Goal: Information Seeking & Learning: Understand process/instructions

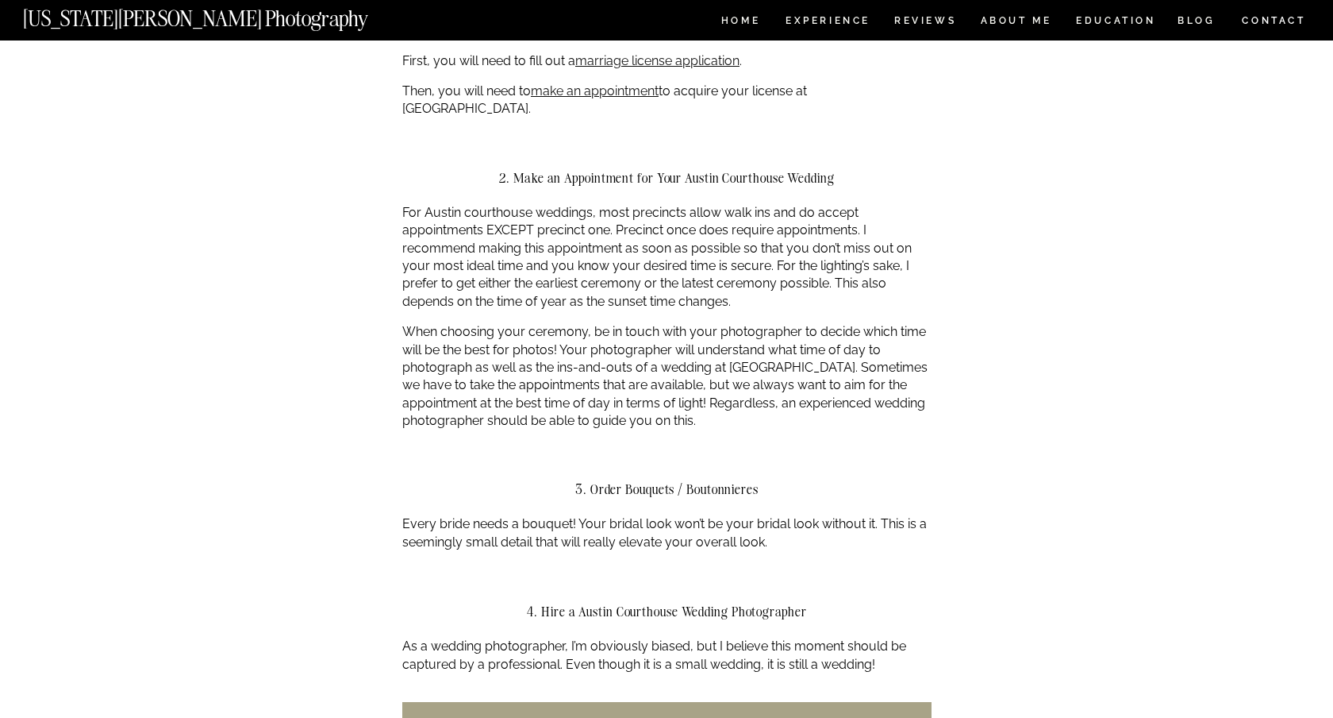
scroll to position [1080, 0]
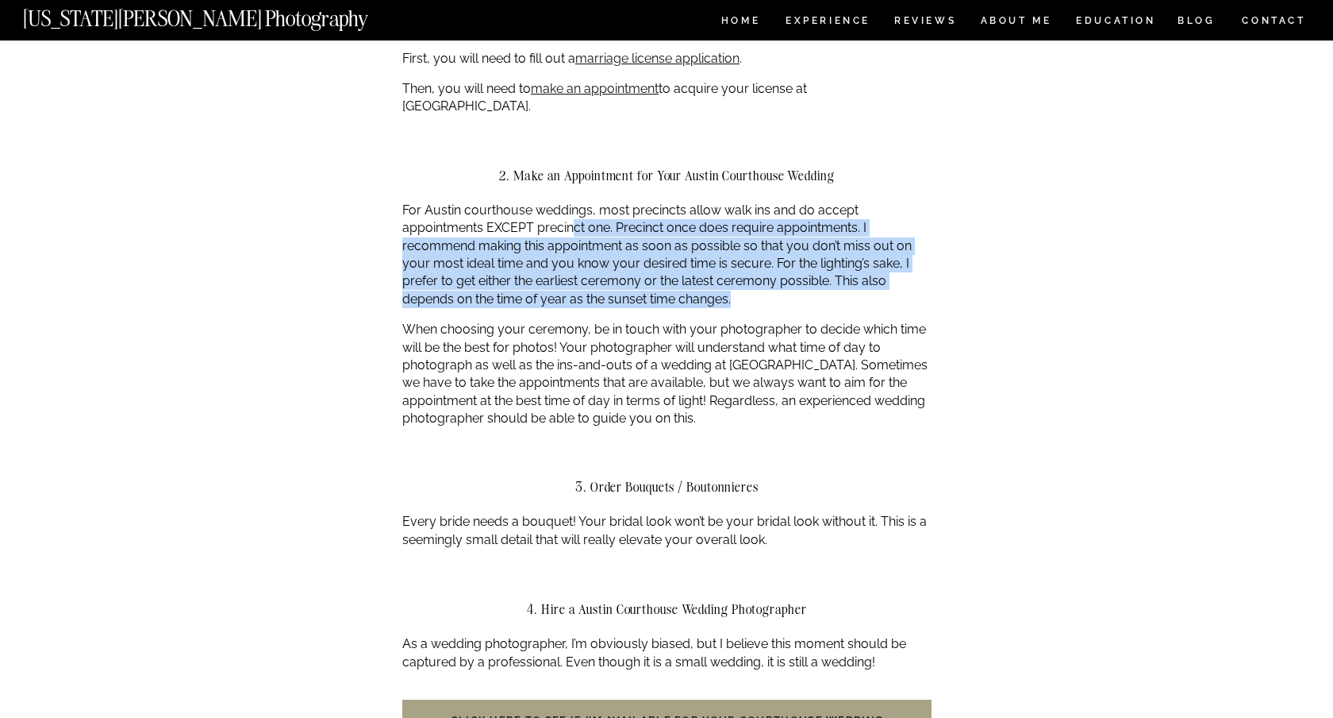
drag, startPoint x: 571, startPoint y: 214, endPoint x: 875, endPoint y: 274, distance: 309.0
click at [875, 274] on p "For Austin courthouse weddings, most precincts allow walk ins and do accept app…" at bounding box center [666, 255] width 529 height 106
click at [641, 241] on p "For Austin courthouse weddings, most precincts allow walk ins and do accept app…" at bounding box center [666, 255] width 529 height 106
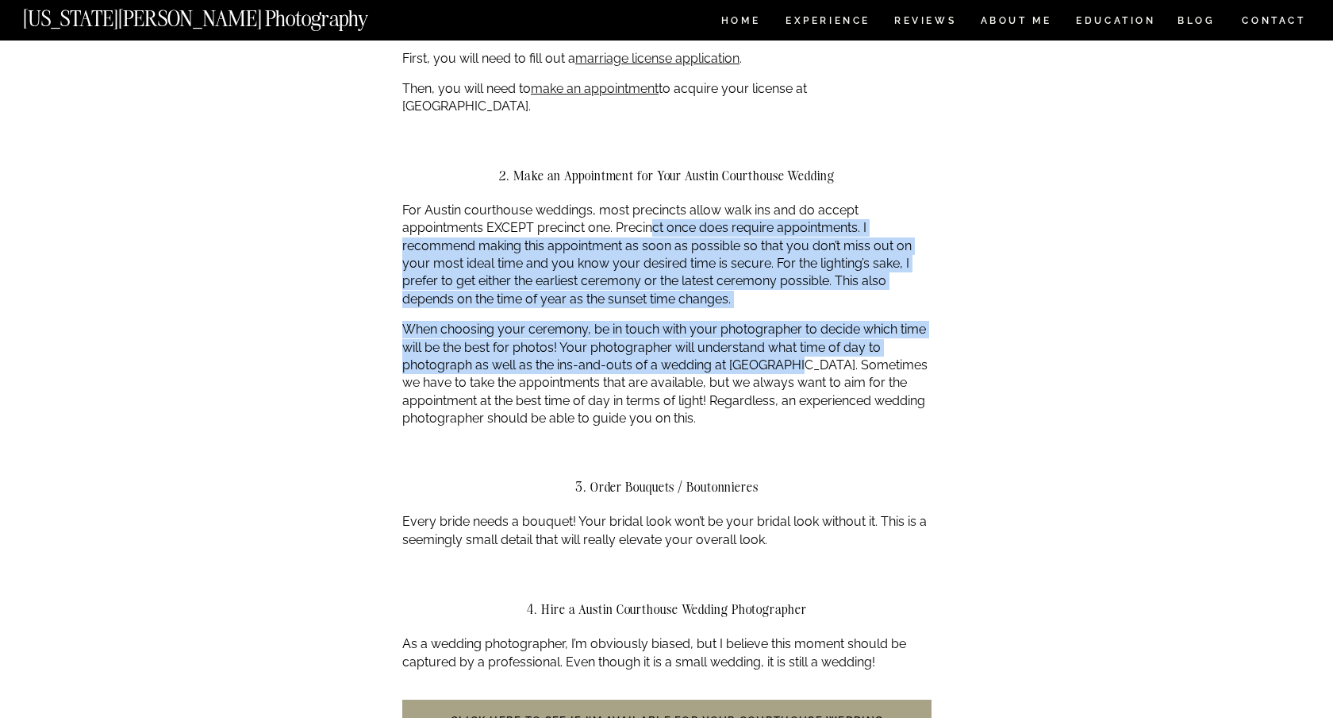
drag, startPoint x: 654, startPoint y: 207, endPoint x: 789, endPoint y: 356, distance: 201.2
click at [598, 268] on p "For Austin courthouse weddings, most precincts allow walk ins and do accept app…" at bounding box center [666, 255] width 529 height 106
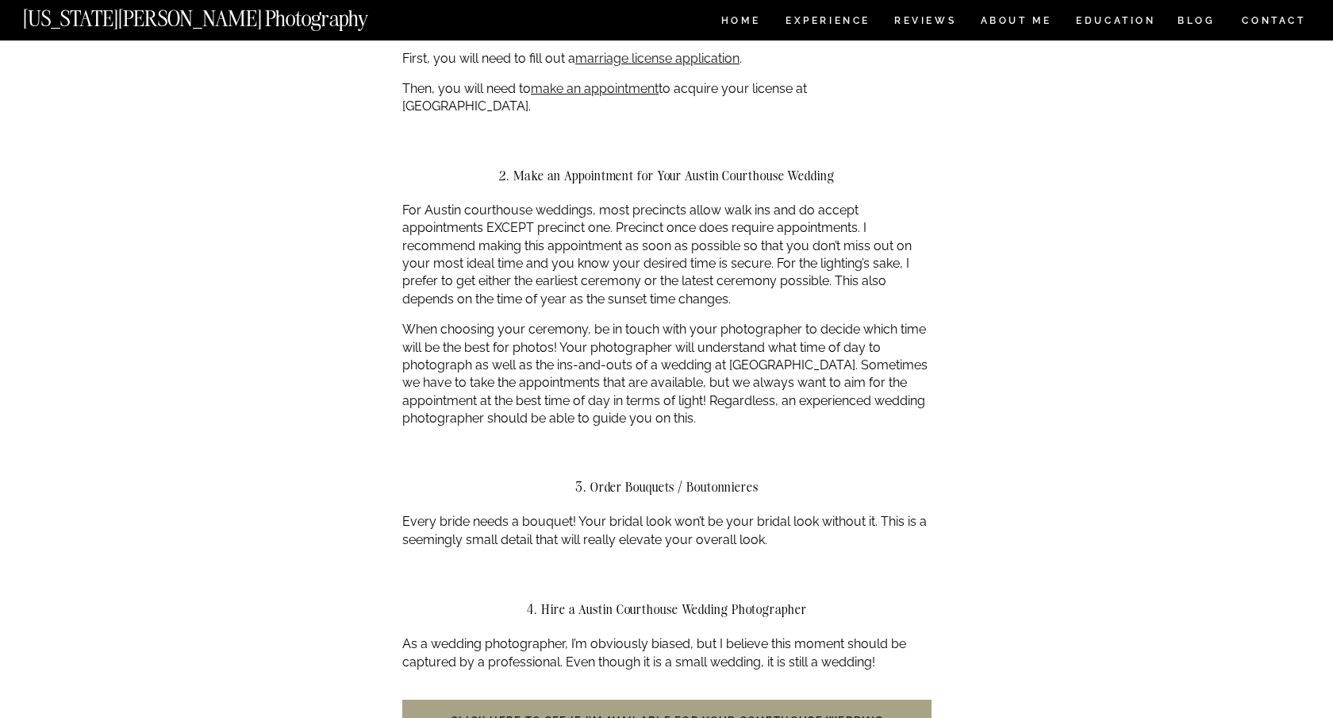
click at [598, 268] on p "For Austin courthouse weddings, most precincts allow walk ins and do accept app…" at bounding box center [666, 255] width 529 height 106
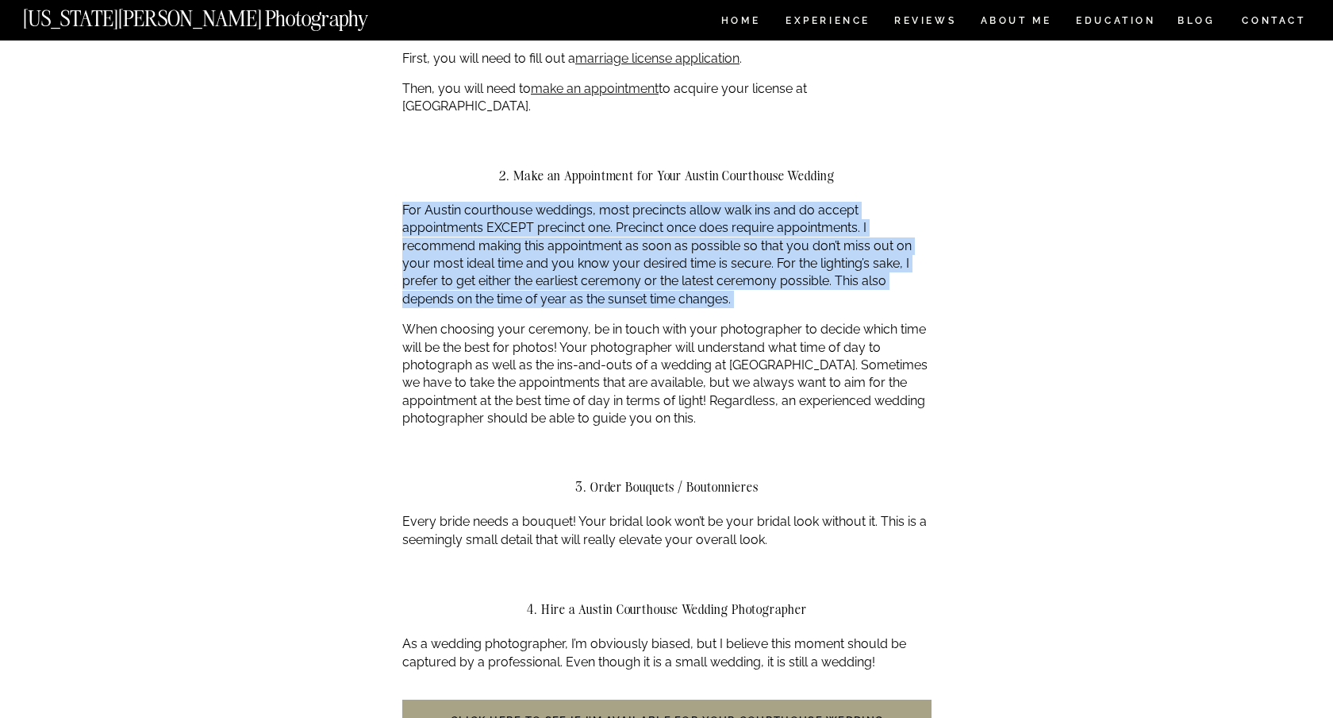
click at [610, 324] on p "When choosing your ceremony, be in touch with your photographer to decide which…" at bounding box center [666, 374] width 529 height 106
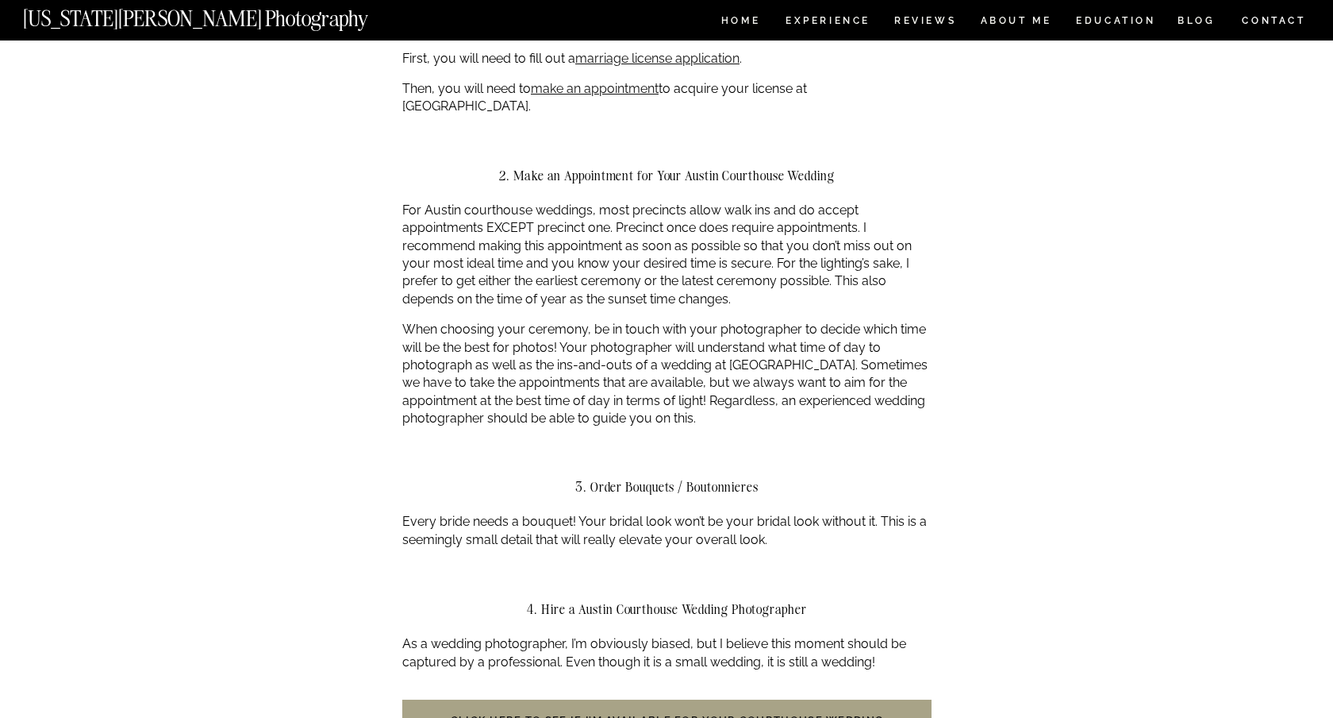
click at [610, 324] on p "When choosing your ceremony, be in touch with your photographer to decide which…" at bounding box center [666, 374] width 529 height 106
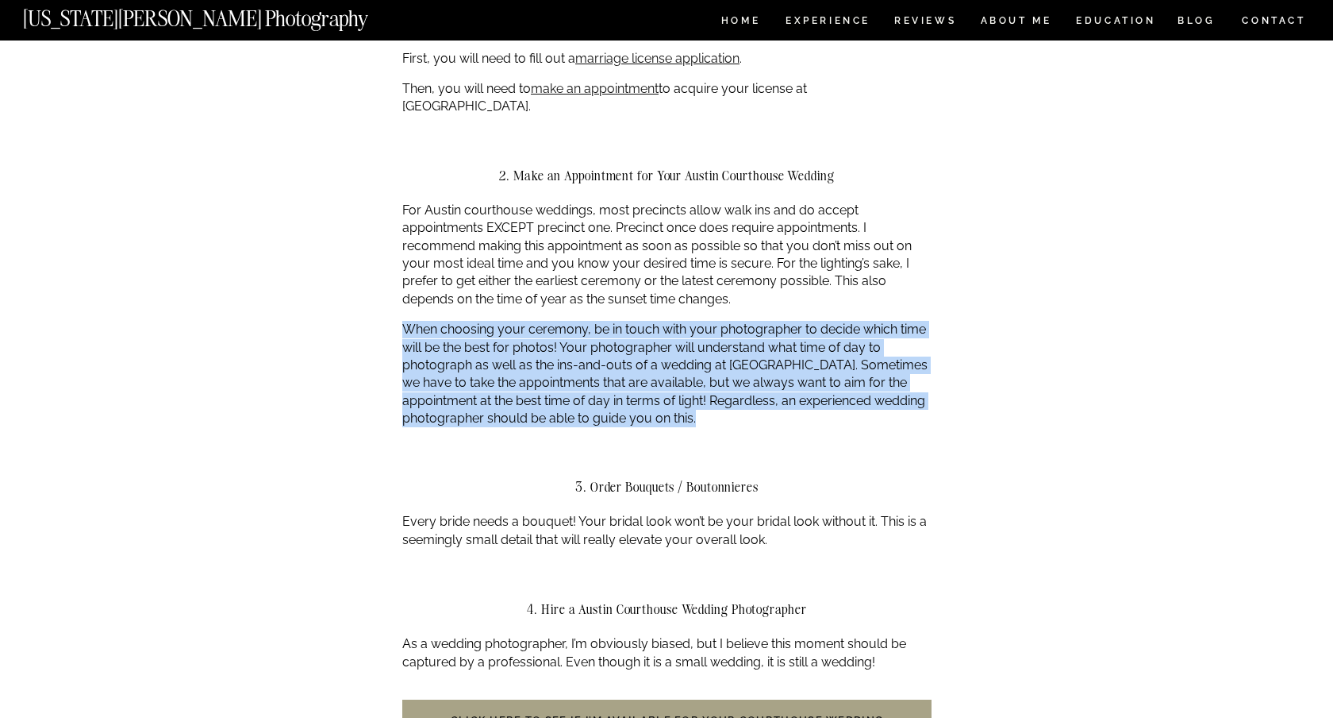
click at [763, 202] on p "For Austin courthouse weddings, most precincts allow walk ins and do accept app…" at bounding box center [666, 255] width 529 height 106
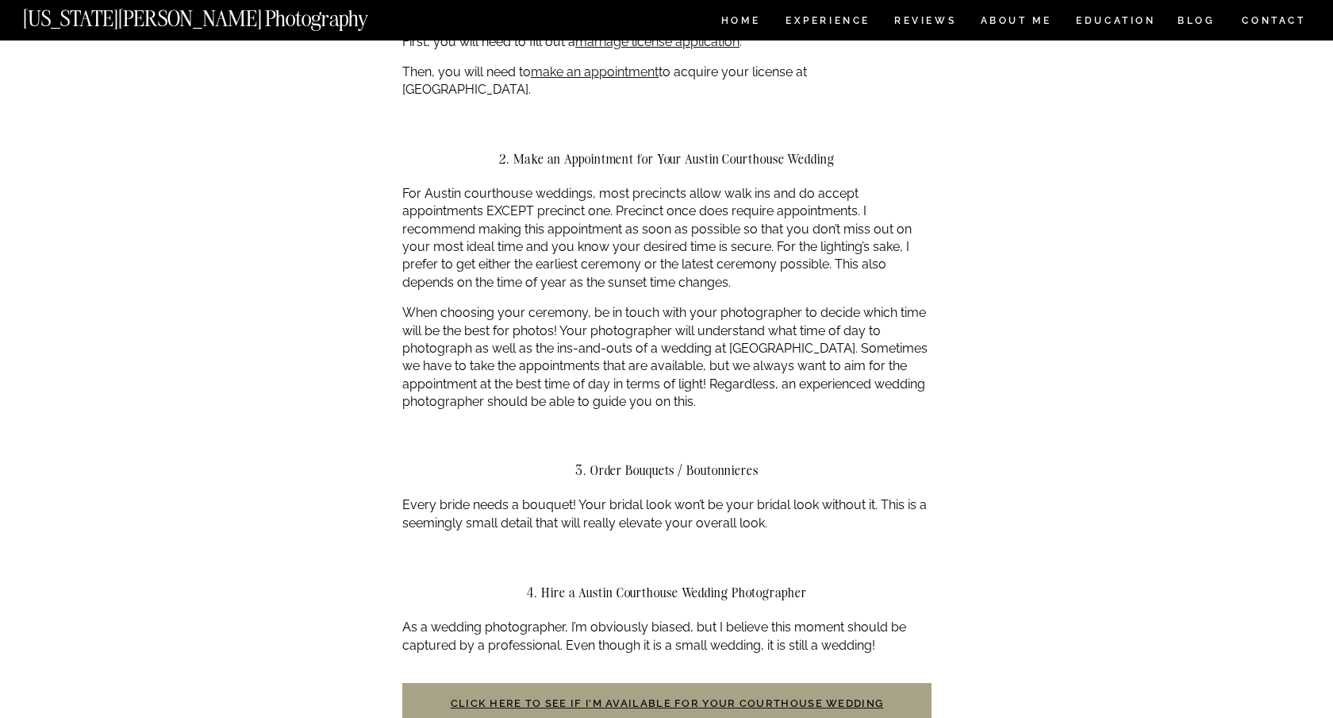
scroll to position [1100, 0]
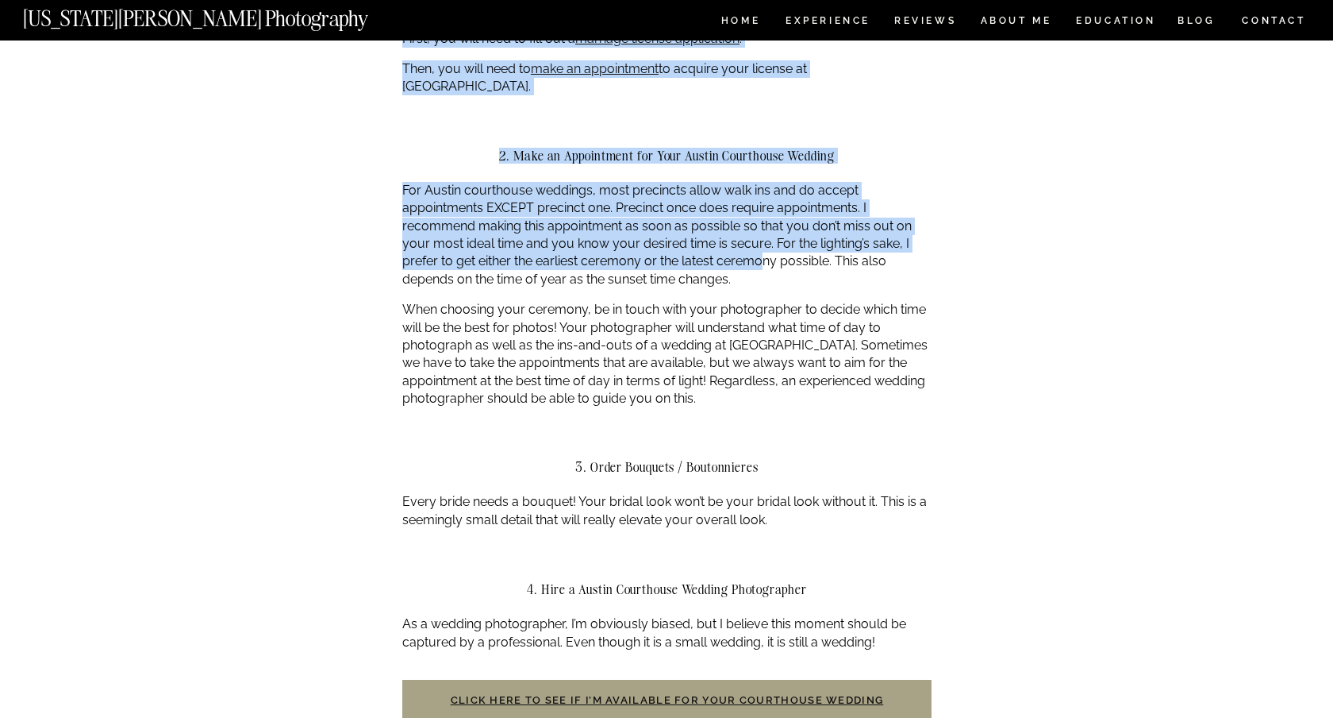
drag, startPoint x: 402, startPoint y: 245, endPoint x: 773, endPoint y: 245, distance: 371.5
click at [773, 245] on p "For Austin courthouse weddings, most precincts allow walk ins and do accept app…" at bounding box center [666, 235] width 529 height 106
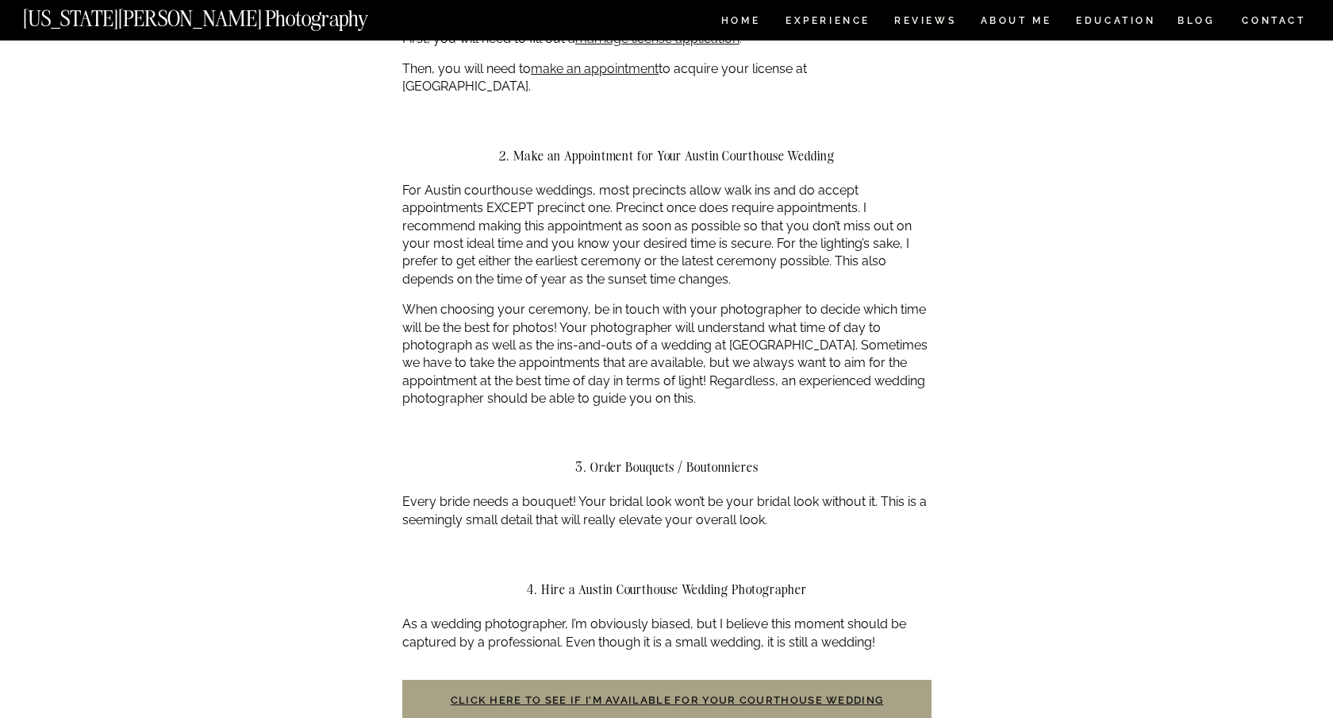
click at [773, 245] on p "For Austin courthouse weddings, most precincts allow walk ins and do accept app…" at bounding box center [666, 235] width 529 height 106
click at [905, 301] on p "When choosing your ceremony, be in touch with your photographer to decide which…" at bounding box center [666, 354] width 529 height 106
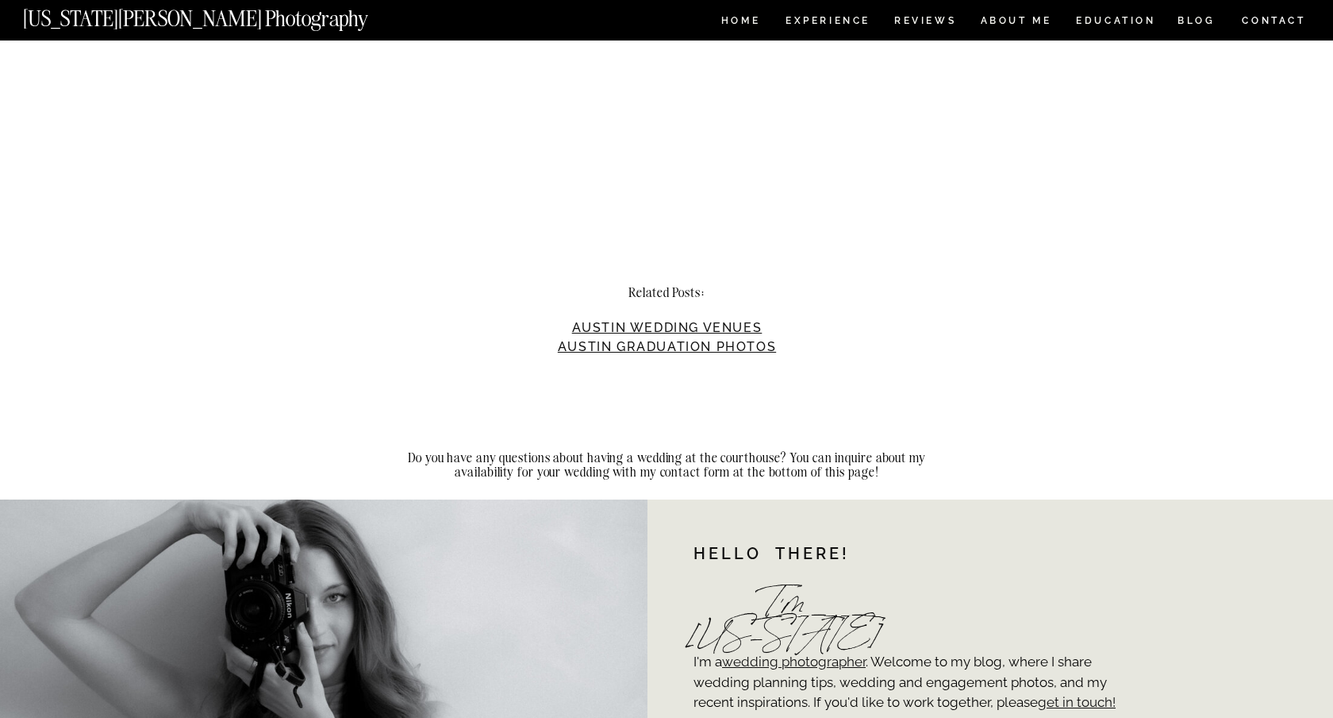
scroll to position [4206, 0]
